Goal: Check status: Check status

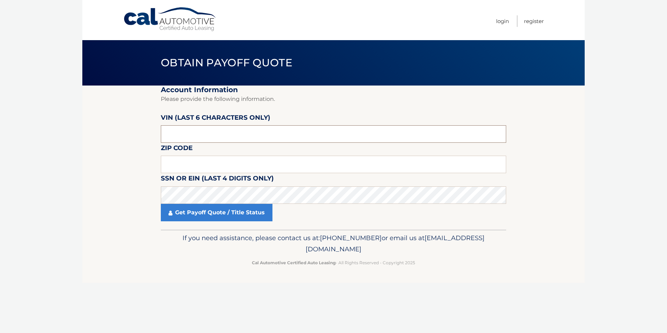
click at [203, 130] on input "text" at bounding box center [333, 133] width 345 height 17
click at [206, 167] on input "text" at bounding box center [333, 163] width 345 height 17
click at [42, 163] on body "Cal Automotive Menu Login Register Obtain Payoff Quote" at bounding box center [333, 166] width 667 height 333
drag, startPoint x: 202, startPoint y: 163, endPoint x: 216, endPoint y: 160, distance: 14.5
click at [202, 163] on input "text" at bounding box center [333, 163] width 345 height 17
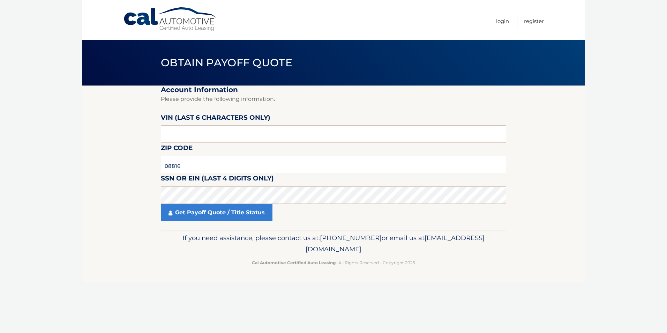
type input "08816"
click at [204, 214] on link "Get Payoff Quote / Title Status" at bounding box center [217, 212] width 112 height 17
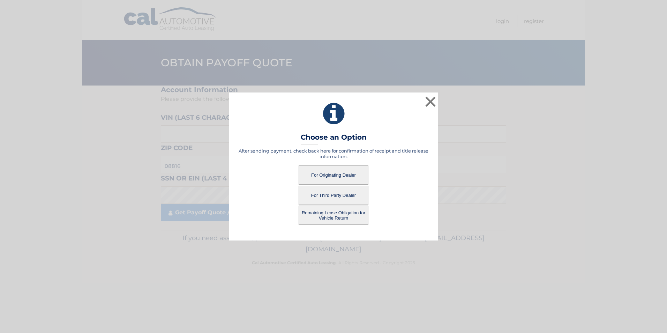
click at [318, 213] on button "Remaining Lease Obligation for Vehicle Return" at bounding box center [333, 214] width 70 height 19
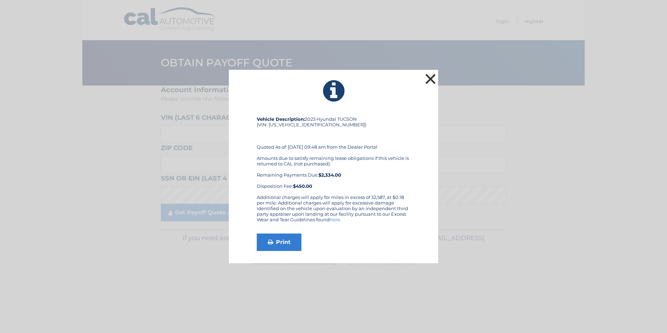
click at [433, 81] on button "×" at bounding box center [430, 79] width 14 height 14
